Goal: Task Accomplishment & Management: Manage account settings

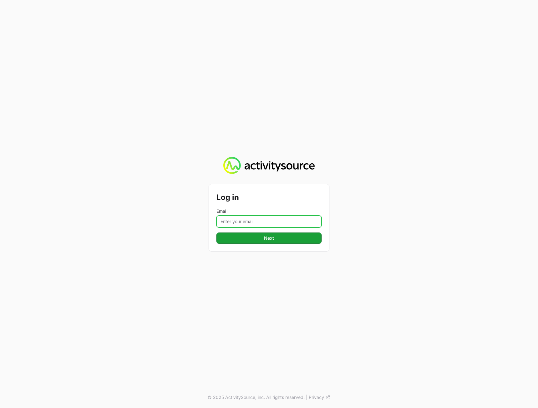
drag, startPoint x: 252, startPoint y: 223, endPoint x: 248, endPoint y: 223, distance: 4.7
click at [252, 222] on input "Email" at bounding box center [268, 222] width 105 height 12
type input "[PERSON_NAME][EMAIL_ADDRESS][DOMAIN_NAME]"
click at [413, 206] on div "Log in Email [PERSON_NAME][EMAIL_ADDRESS][DOMAIN_NAME] Next © 2025 ActivitySour…" at bounding box center [269, 204] width 538 height 408
click at [246, 253] on div "Log in Email [PERSON_NAME][EMAIL_ADDRESS][DOMAIN_NAME] Next © 2025 ActivitySour…" at bounding box center [269, 204] width 538 height 408
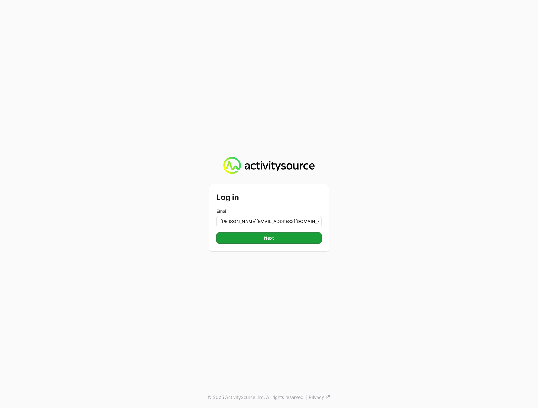
click at [252, 247] on div "Log in Email [PERSON_NAME][EMAIL_ADDRESS][DOMAIN_NAME] Next" at bounding box center [269, 217] width 120 height 67
click at [257, 238] on button "Next" at bounding box center [268, 238] width 105 height 11
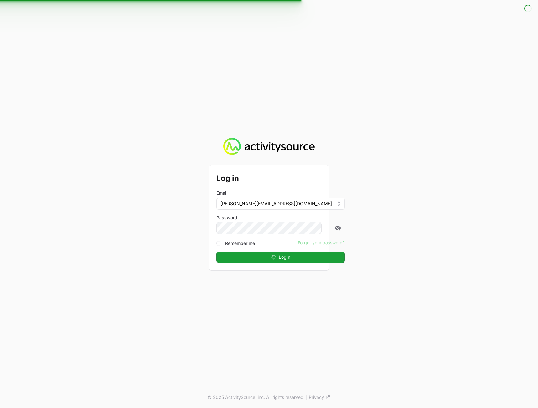
click at [429, 90] on div "Log in Email [PERSON_NAME][EMAIL_ADDRESS][DOMAIN_NAME] Password Remember me For…" at bounding box center [269, 204] width 538 height 408
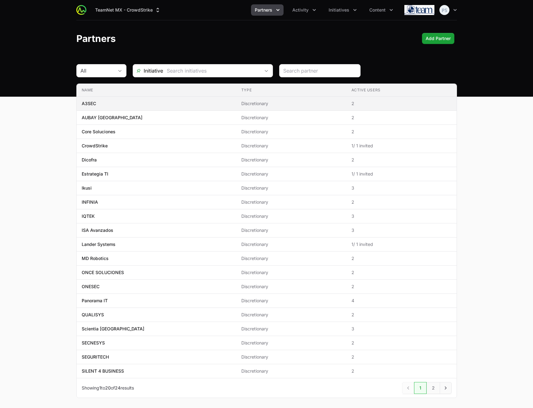
drag, startPoint x: 498, startPoint y: 130, endPoint x: 447, endPoint y: 104, distance: 57.1
click at [498, 130] on main "All Initiative Name Type Active Users Name A3SEC Type Discretionary Active User…" at bounding box center [266, 238] width 533 height 349
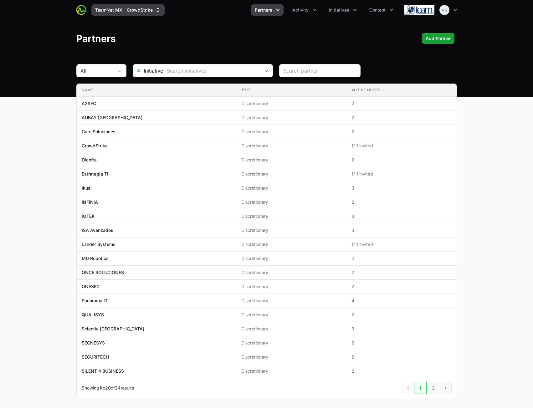
click at [114, 13] on button "TeamNet MX - CrowdStrike" at bounding box center [127, 9] width 73 height 11
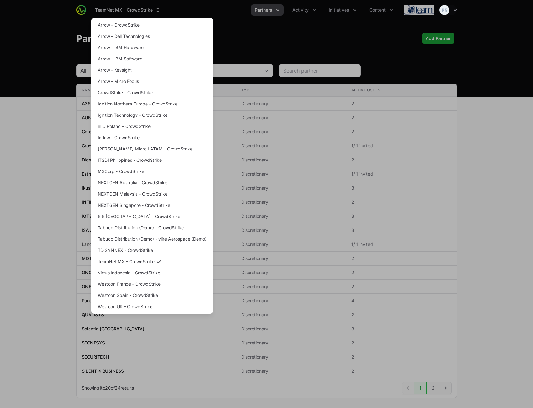
click at [380, 40] on div "Supplier switch menu" at bounding box center [266, 204] width 533 height 408
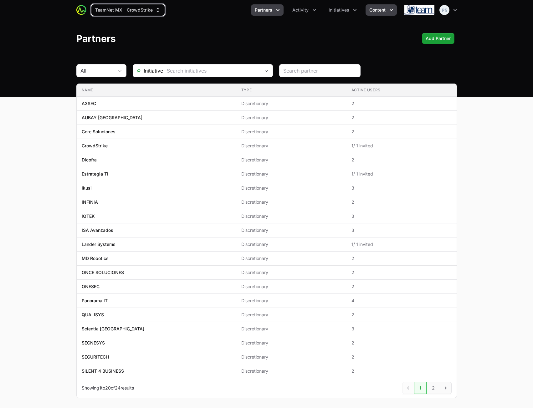
click at [380, 10] on span "Content" at bounding box center [377, 10] width 16 height 6
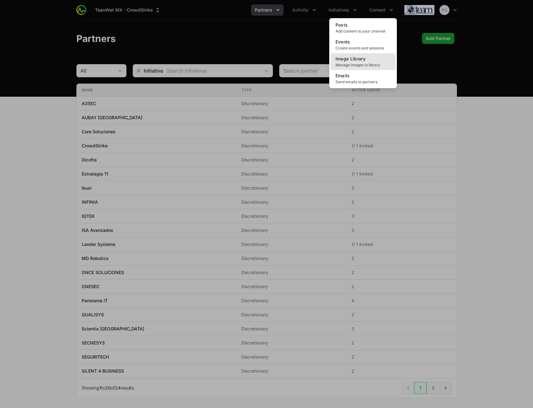
click at [362, 63] on span "Manage images in library" at bounding box center [362, 65] width 55 height 5
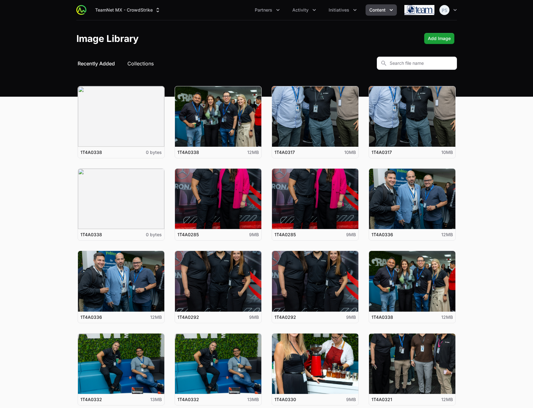
click at [140, 63] on button "Collections" at bounding box center [140, 64] width 26 height 8
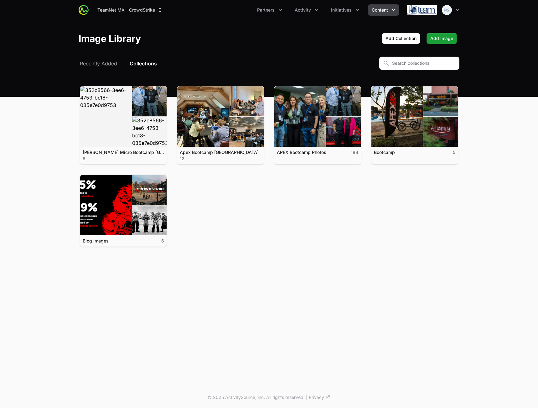
click at [385, 9] on span "Content" at bounding box center [379, 10] width 16 height 6
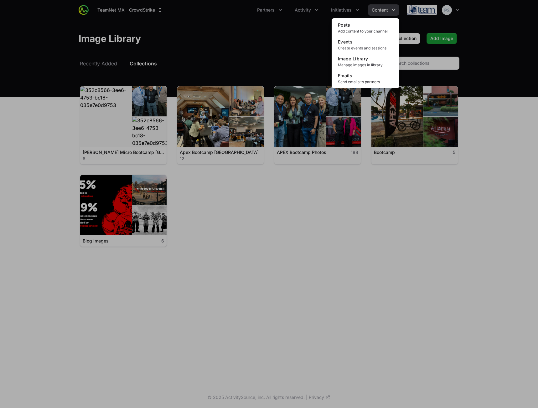
click at [263, 23] on div "Content menu" at bounding box center [269, 204] width 538 height 408
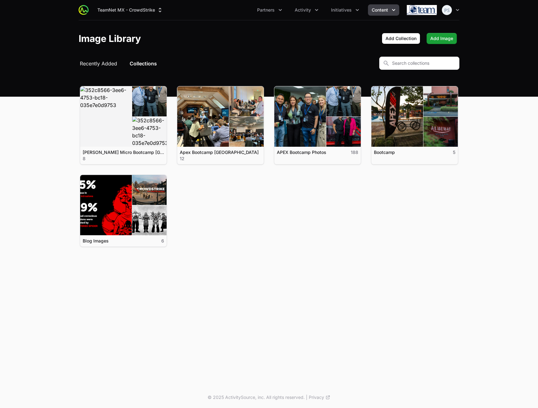
click at [100, 63] on span "Recently Added" at bounding box center [98, 64] width 37 height 8
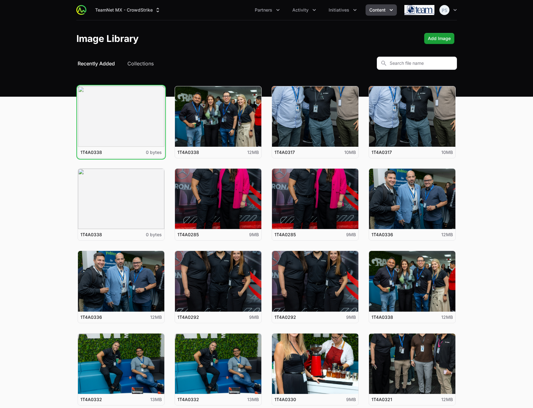
click at [121, 118] on button "View details for 1T4A0338" at bounding box center [121, 116] width 86 height 60
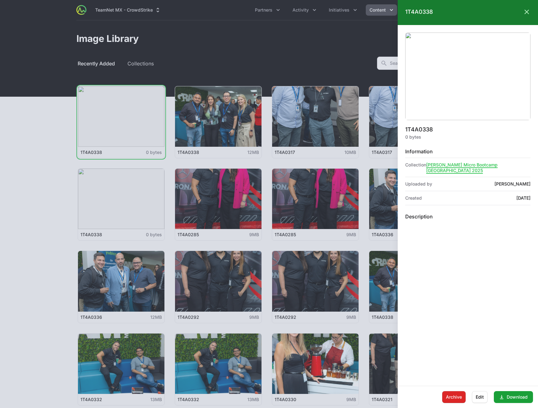
click at [317, 52] on div at bounding box center [269, 204] width 538 height 408
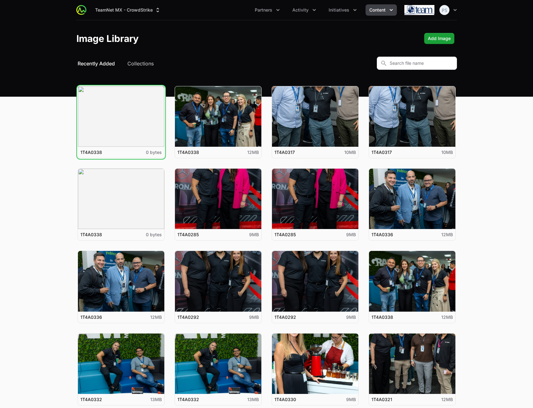
click at [524, 12] on nav "TeamNet MX - CrowdStrike Partners Activity Initiatives Content Open user menu O…" at bounding box center [266, 10] width 533 height 20
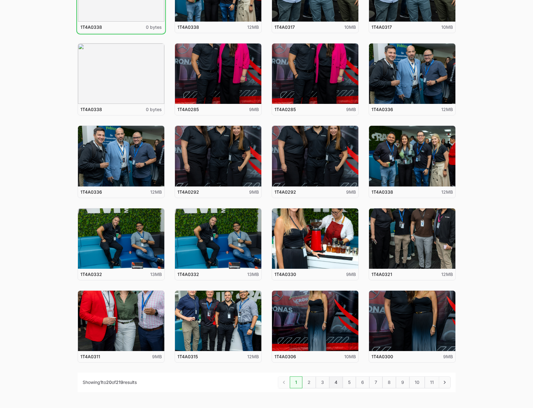
click at [335, 381] on link "4" at bounding box center [335, 382] width 13 height 12
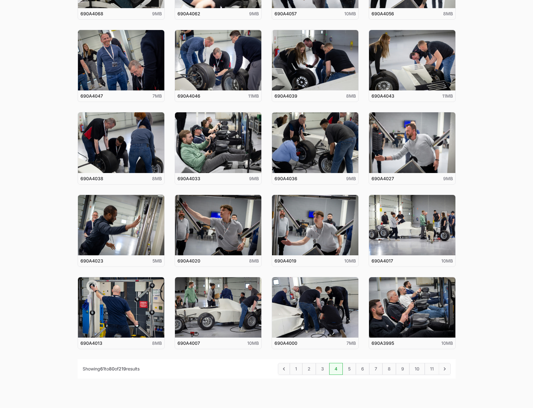
scroll to position [166, 0]
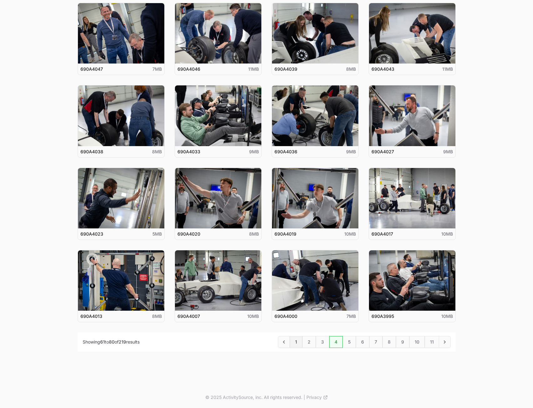
click at [296, 343] on link "1" at bounding box center [296, 342] width 13 height 12
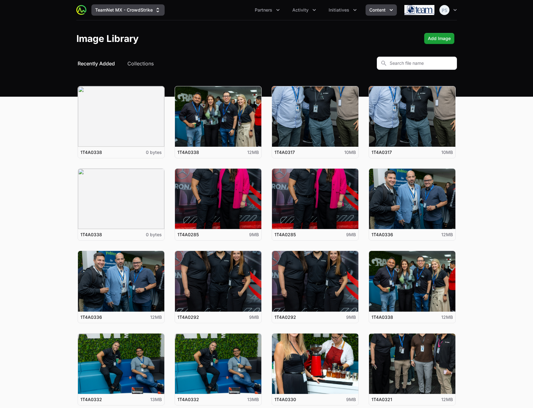
click at [133, 10] on button "TeamNet MX - CrowdStrike" at bounding box center [127, 9] width 73 height 11
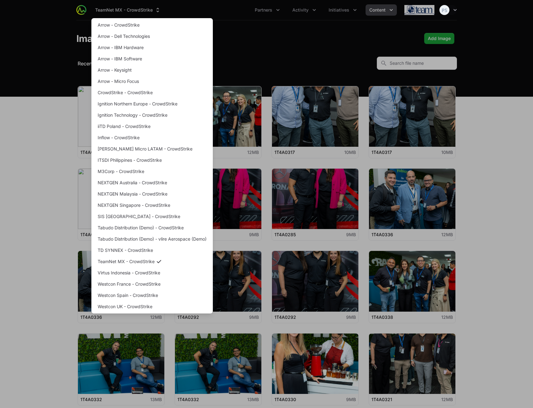
drag, startPoint x: 47, startPoint y: 174, endPoint x: 84, endPoint y: 5, distance: 172.8
click at [46, 174] on div "Supplier switch menu" at bounding box center [266, 204] width 533 height 408
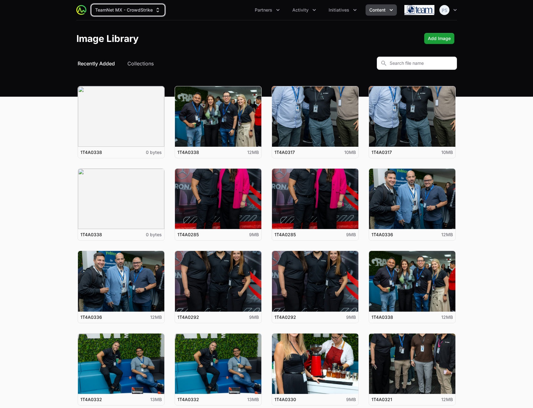
click at [215, 81] on div "View details for 1T4A0338 1T4A0338 0 bytes View details for 1T4A0338 1T4A0338 1…" at bounding box center [266, 304] width 381 height 468
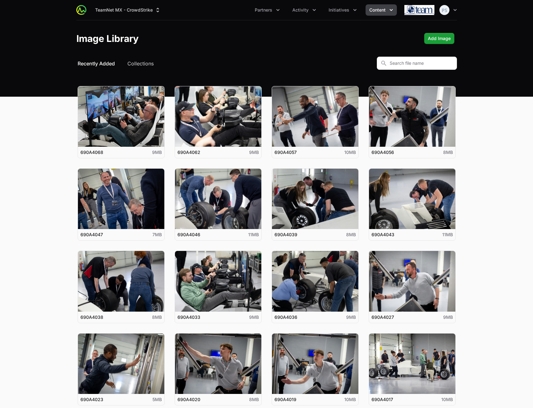
scroll to position [166, 0]
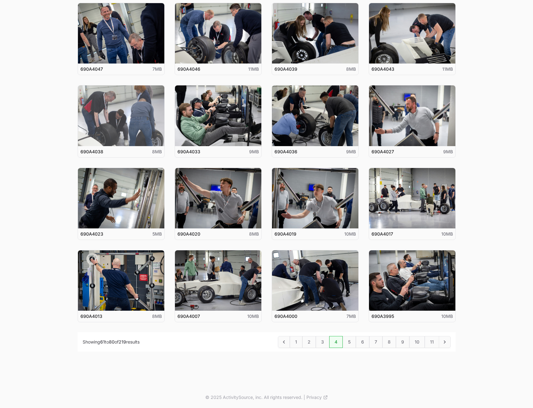
click at [118, 123] on button "View details for 690A4038" at bounding box center [121, 115] width 86 height 60
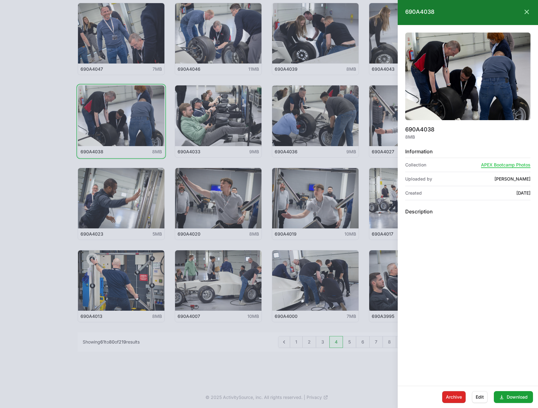
click at [309, 348] on div at bounding box center [269, 204] width 538 height 408
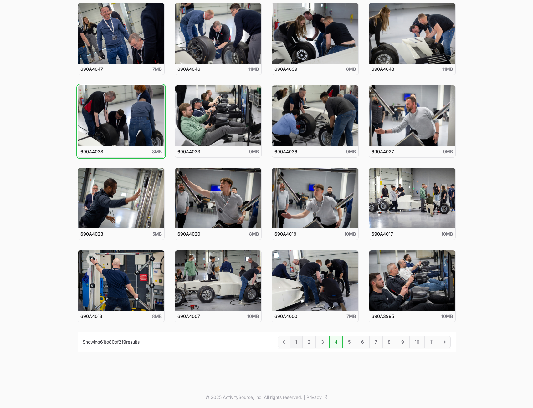
click at [294, 342] on link "1" at bounding box center [296, 342] width 13 height 12
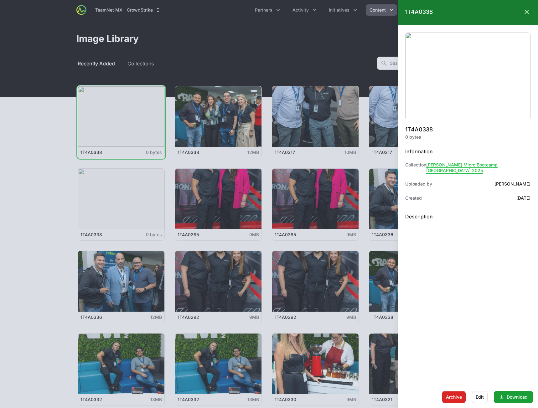
click at [456, 77] on img at bounding box center [467, 77] width 125 height 88
click at [514, 397] on link "Download" at bounding box center [513, 397] width 39 height 12
click at [267, 44] on div at bounding box center [269, 204] width 538 height 408
click at [338, 10] on div at bounding box center [269, 204] width 538 height 408
click at [526, 11] on div "1T4A0338 Close panel" at bounding box center [467, 12] width 140 height 25
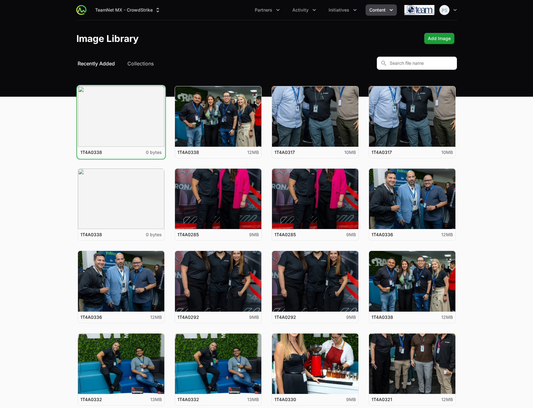
click at [211, 32] on header "Image Library Add Image" at bounding box center [266, 38] width 533 height 36
click at [340, 11] on span "Initiatives" at bounding box center [339, 10] width 21 height 6
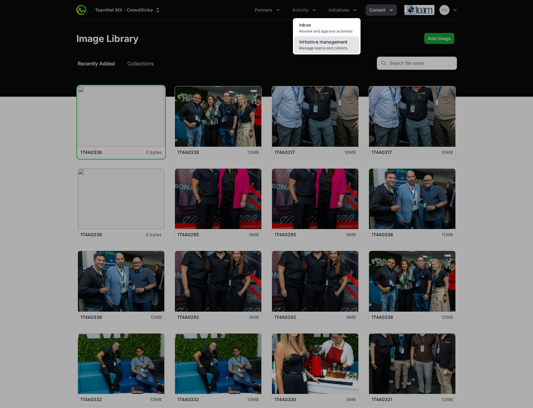
click at [317, 44] on link "Initiative management Manage teams and cohorts" at bounding box center [326, 44] width 65 height 17
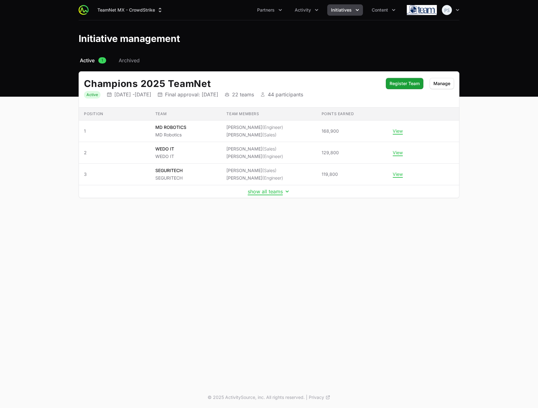
click at [360, 10] on button "Initiatives" at bounding box center [345, 9] width 36 height 11
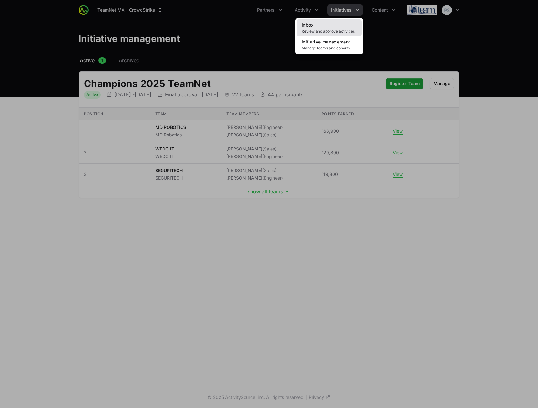
click at [340, 23] on link "Inbox Review and approve activities" at bounding box center [328, 27] width 65 height 17
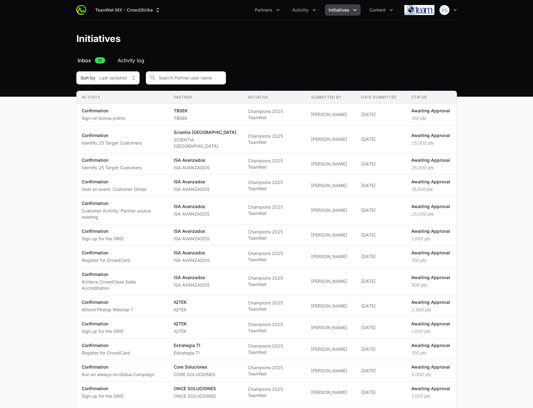
click at [138, 63] on span "Activity log" at bounding box center [131, 61] width 27 height 8
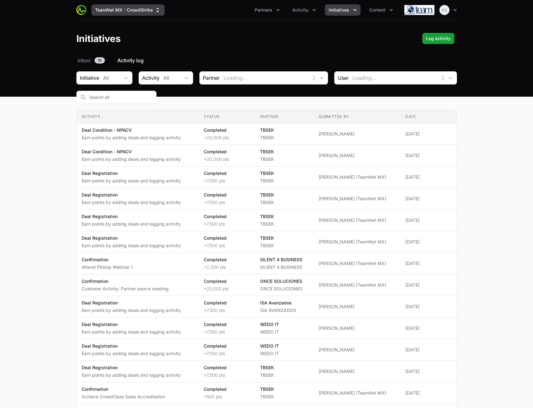
click at [143, 9] on button "TeamNet MX - CrowdStrike" at bounding box center [127, 9] width 73 height 11
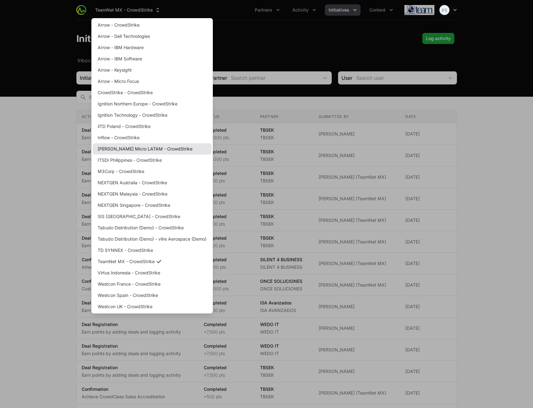
click at [132, 146] on link "[PERSON_NAME] Micro LATAM - CrowdStrike" at bounding box center [152, 148] width 119 height 11
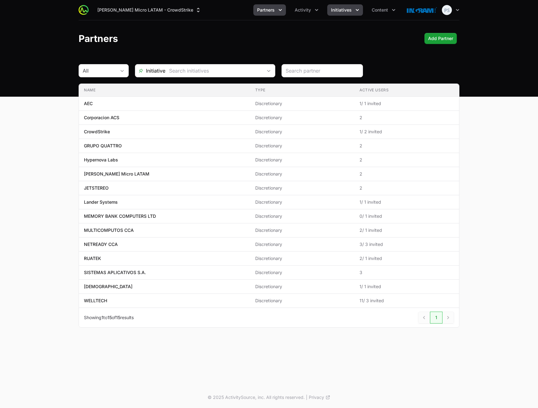
click at [341, 12] on span "Initiatives" at bounding box center [341, 10] width 21 height 6
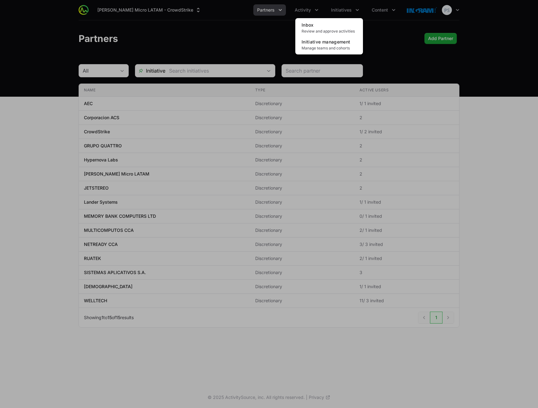
click at [395, 25] on div "Initiatives menu" at bounding box center [269, 204] width 538 height 408
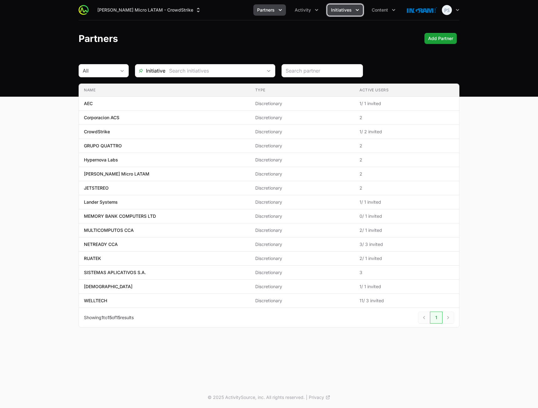
click at [354, 14] on button "Initiatives" at bounding box center [345, 9] width 36 height 11
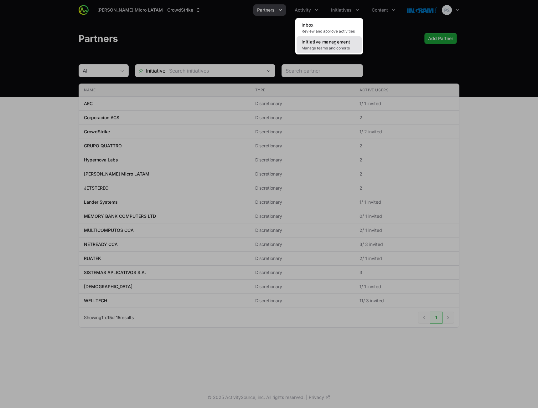
click at [333, 41] on span "Initiative management" at bounding box center [325, 41] width 49 height 5
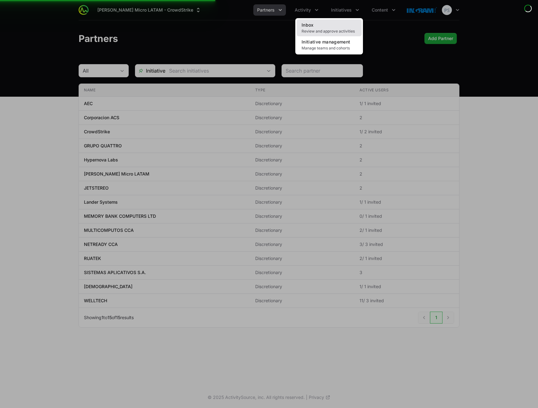
click at [331, 32] on span "Review and approve activities" at bounding box center [328, 31] width 55 height 5
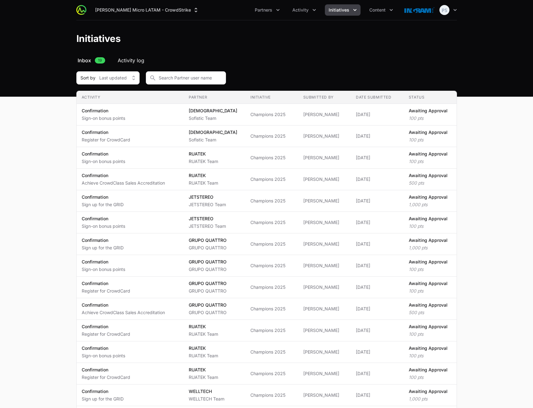
click at [136, 62] on span "Activity log" at bounding box center [131, 61] width 27 height 8
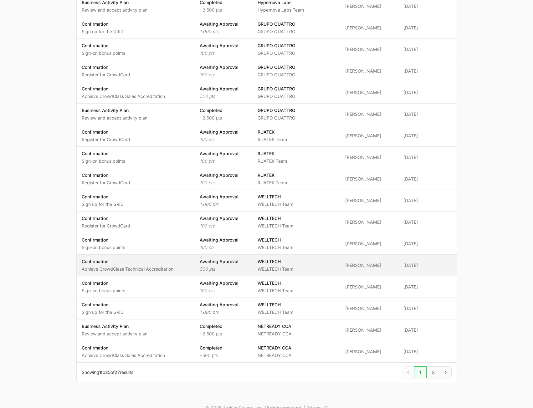
scroll to position [311, 0]
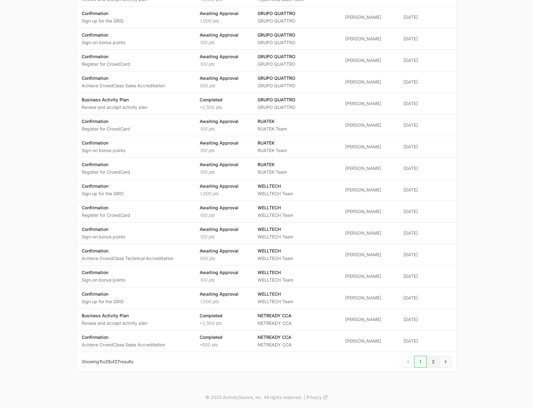
click at [432, 360] on span "2" at bounding box center [433, 362] width 13 height 12
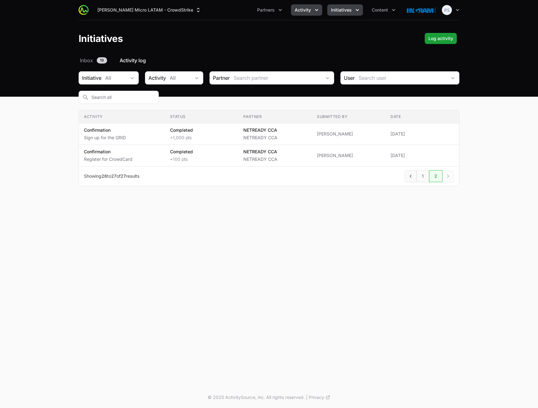
click at [309, 8] on span "Activity" at bounding box center [302, 10] width 16 height 6
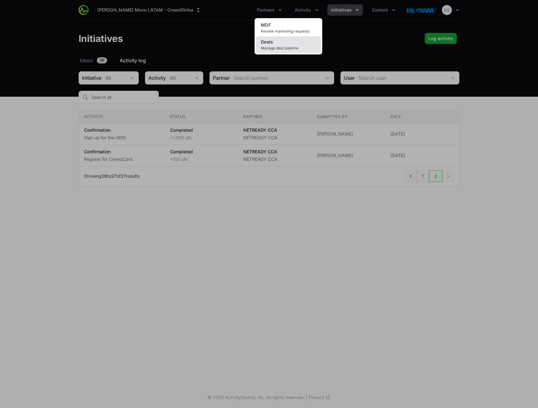
click at [288, 46] on span "Manage deal pipeline" at bounding box center [288, 48] width 55 height 5
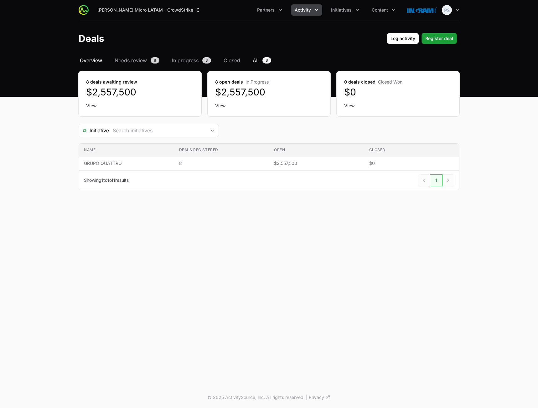
click at [253, 62] on span "All" at bounding box center [256, 61] width 6 height 8
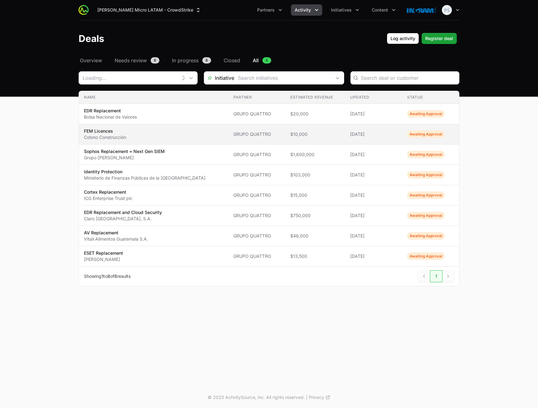
click at [192, 131] on span "FEM Licences Colono Construcción" at bounding box center [153, 134] width 139 height 13
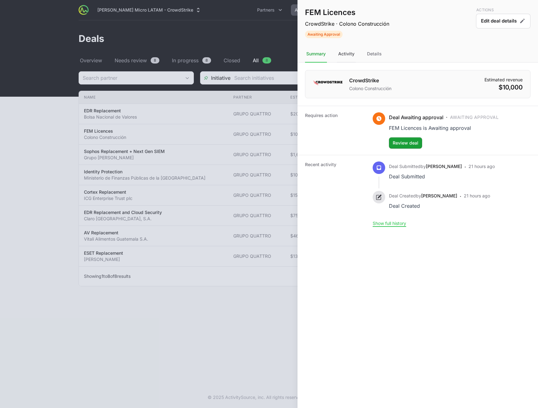
click at [341, 53] on div "Activity" at bounding box center [346, 54] width 19 height 17
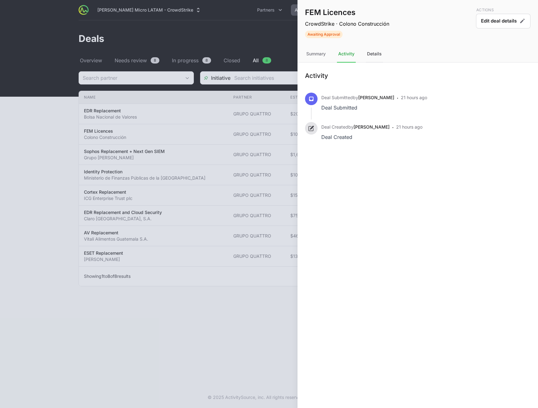
click at [377, 54] on div "Details" at bounding box center [374, 54] width 17 height 17
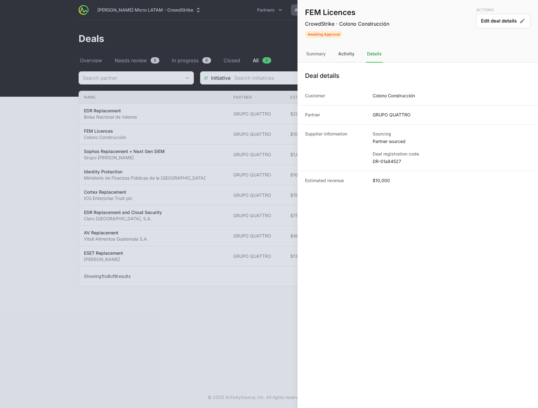
click at [347, 55] on div "Activity" at bounding box center [346, 54] width 19 height 17
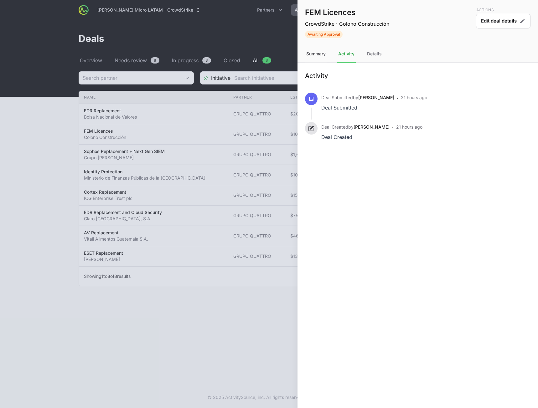
click at [315, 55] on div "Summary" at bounding box center [316, 54] width 22 height 17
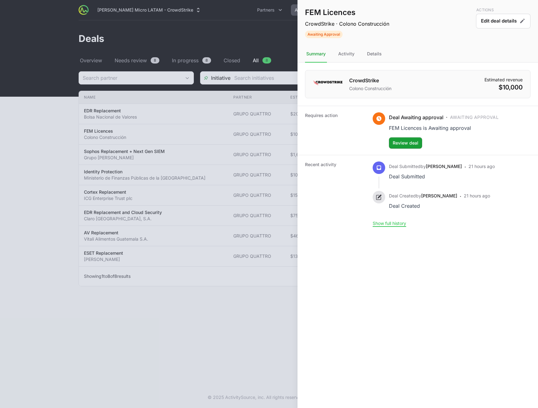
drag, startPoint x: 142, startPoint y: 52, endPoint x: 142, endPoint y: 49, distance: 3.5
click at [142, 50] on div at bounding box center [269, 204] width 538 height 408
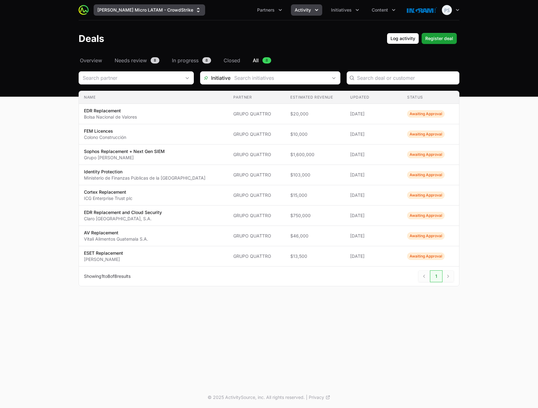
click at [155, 10] on button "[PERSON_NAME] Micro LATAM - CrowdStrike" at bounding box center [149, 9] width 111 height 11
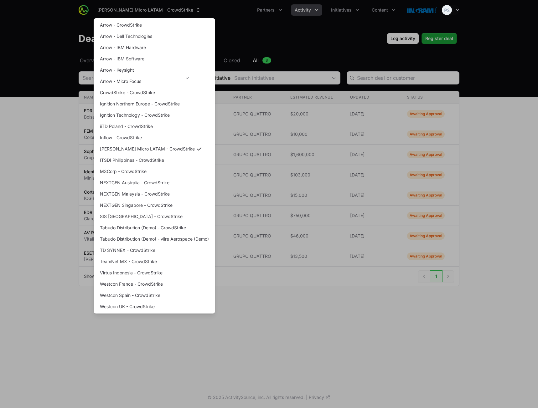
click at [371, 335] on div "Supplier switch menu" at bounding box center [269, 204] width 538 height 408
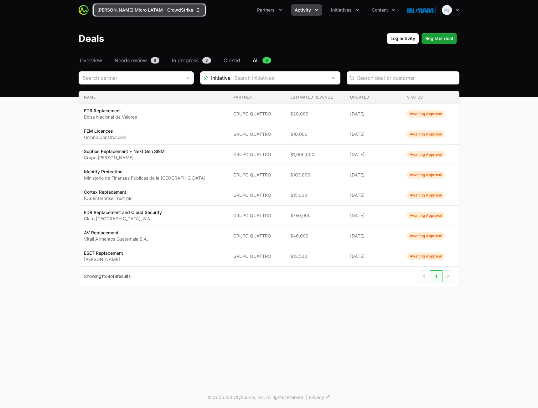
click at [135, 14] on button "[PERSON_NAME] Micro LATAM - CrowdStrike" at bounding box center [149, 9] width 111 height 11
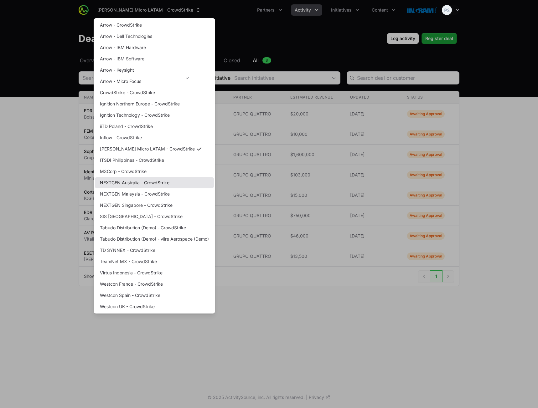
click at [156, 182] on link "NEXTGEN Australia - CrowdStrike" at bounding box center [154, 182] width 119 height 11
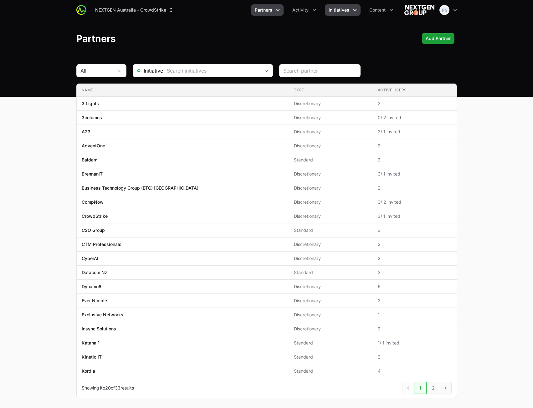
click at [347, 11] on span "Initiatives" at bounding box center [339, 10] width 21 height 6
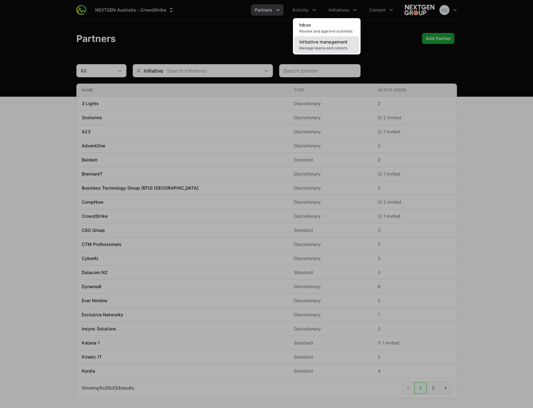
click at [330, 41] on span "Initiative management" at bounding box center [323, 41] width 49 height 5
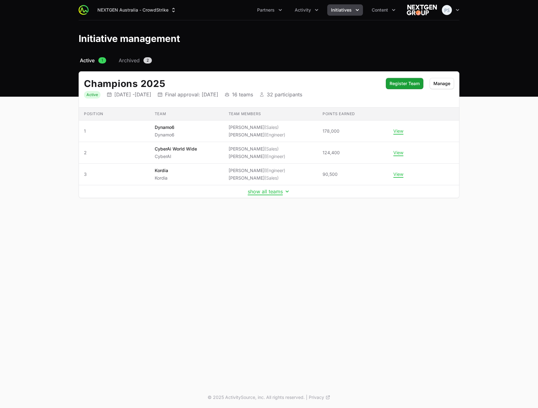
click at [340, 12] on span "Initiatives" at bounding box center [341, 10] width 21 height 6
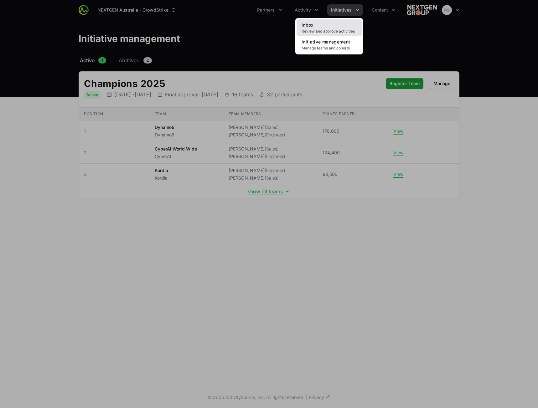
click at [334, 23] on link "Inbox Review and approve activities" at bounding box center [328, 27] width 65 height 17
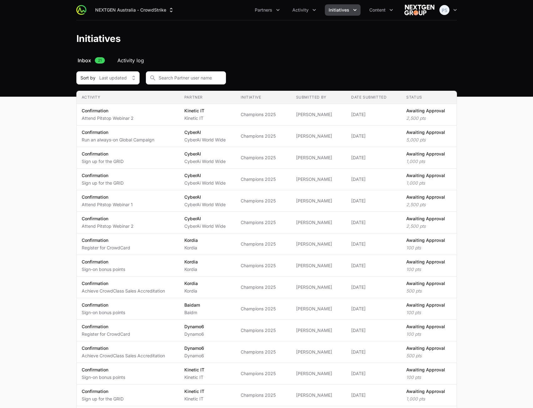
click at [127, 60] on span "Activity log" at bounding box center [130, 61] width 27 height 8
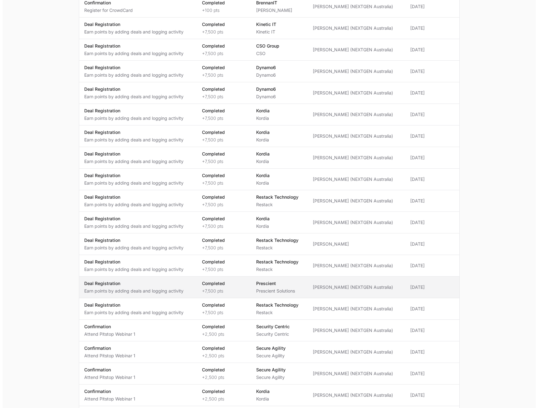
scroll to position [282, 0]
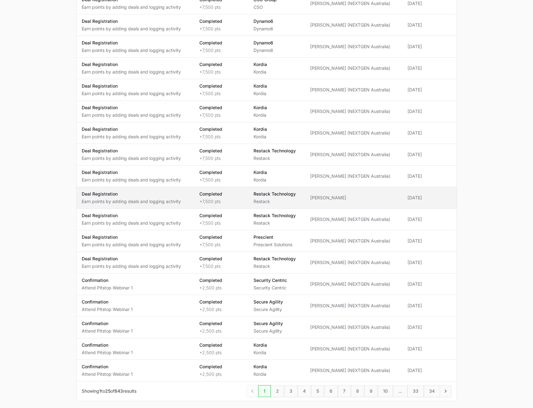
click at [220, 199] on p "+7,500 pts" at bounding box center [210, 201] width 23 height 6
